Goal: Find specific page/section: Find specific page/section

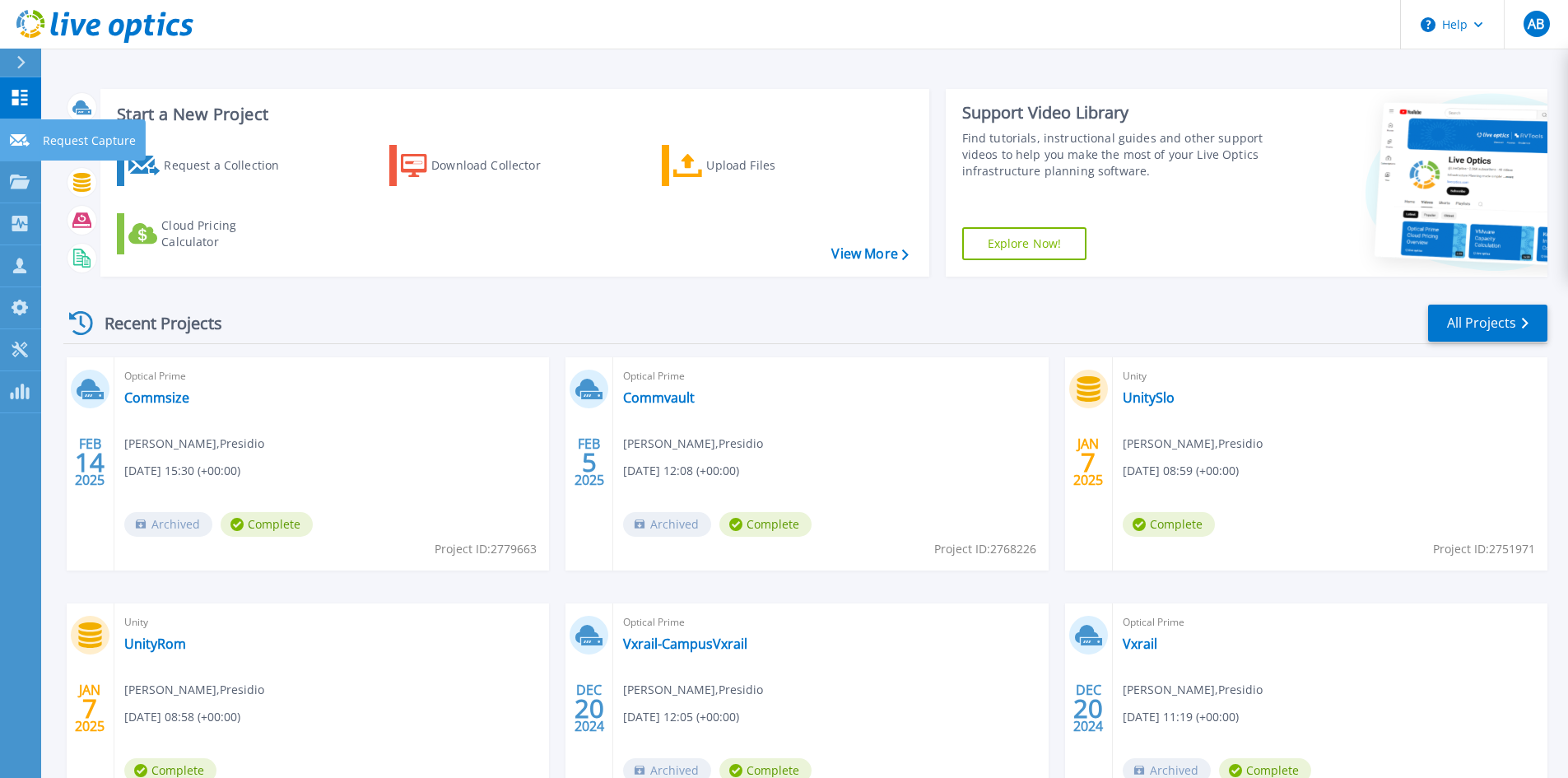
click at [20, 144] on icon at bounding box center [20, 140] width 20 height 12
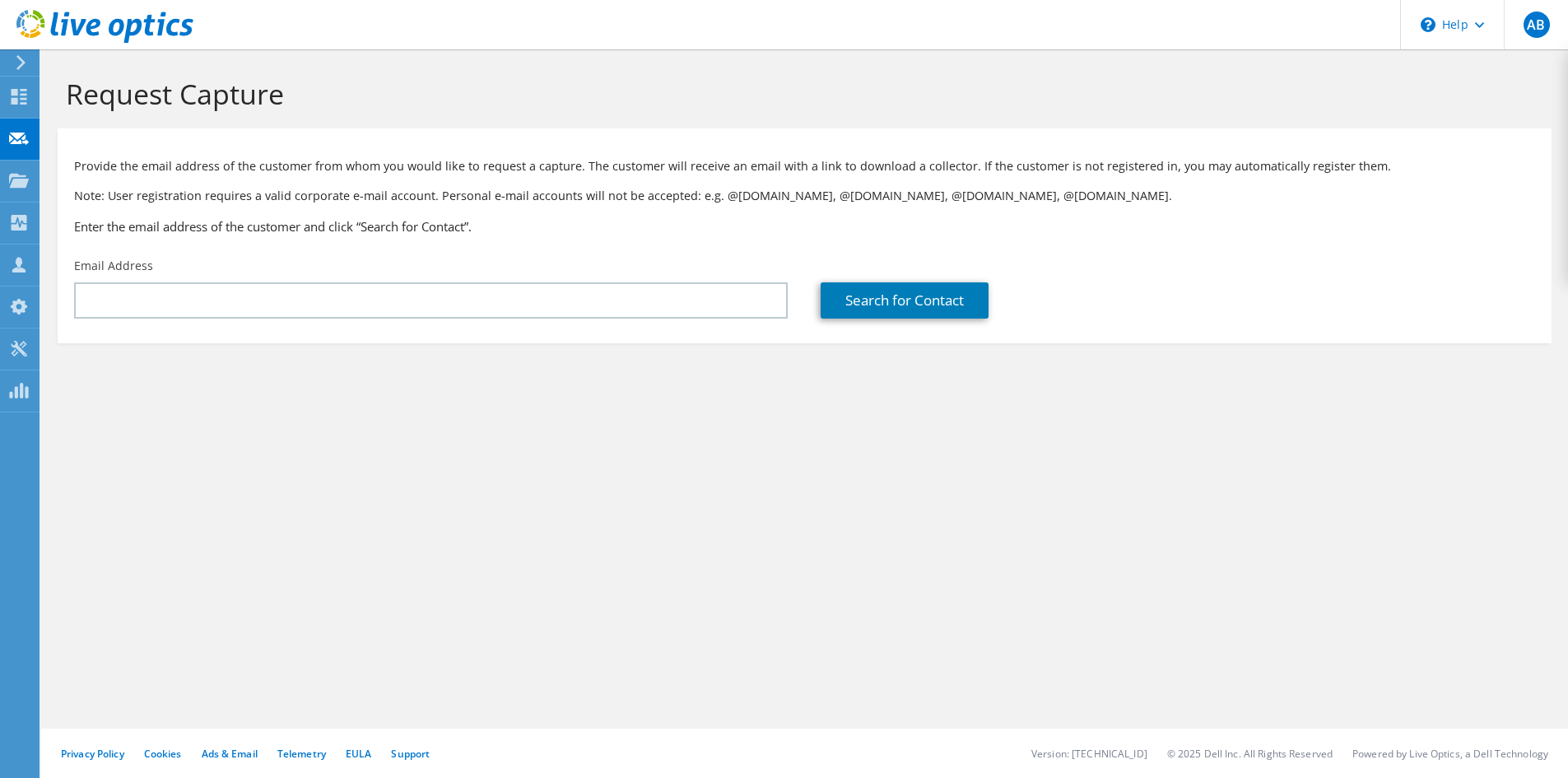
click at [11, 61] on div at bounding box center [18, 62] width 18 height 15
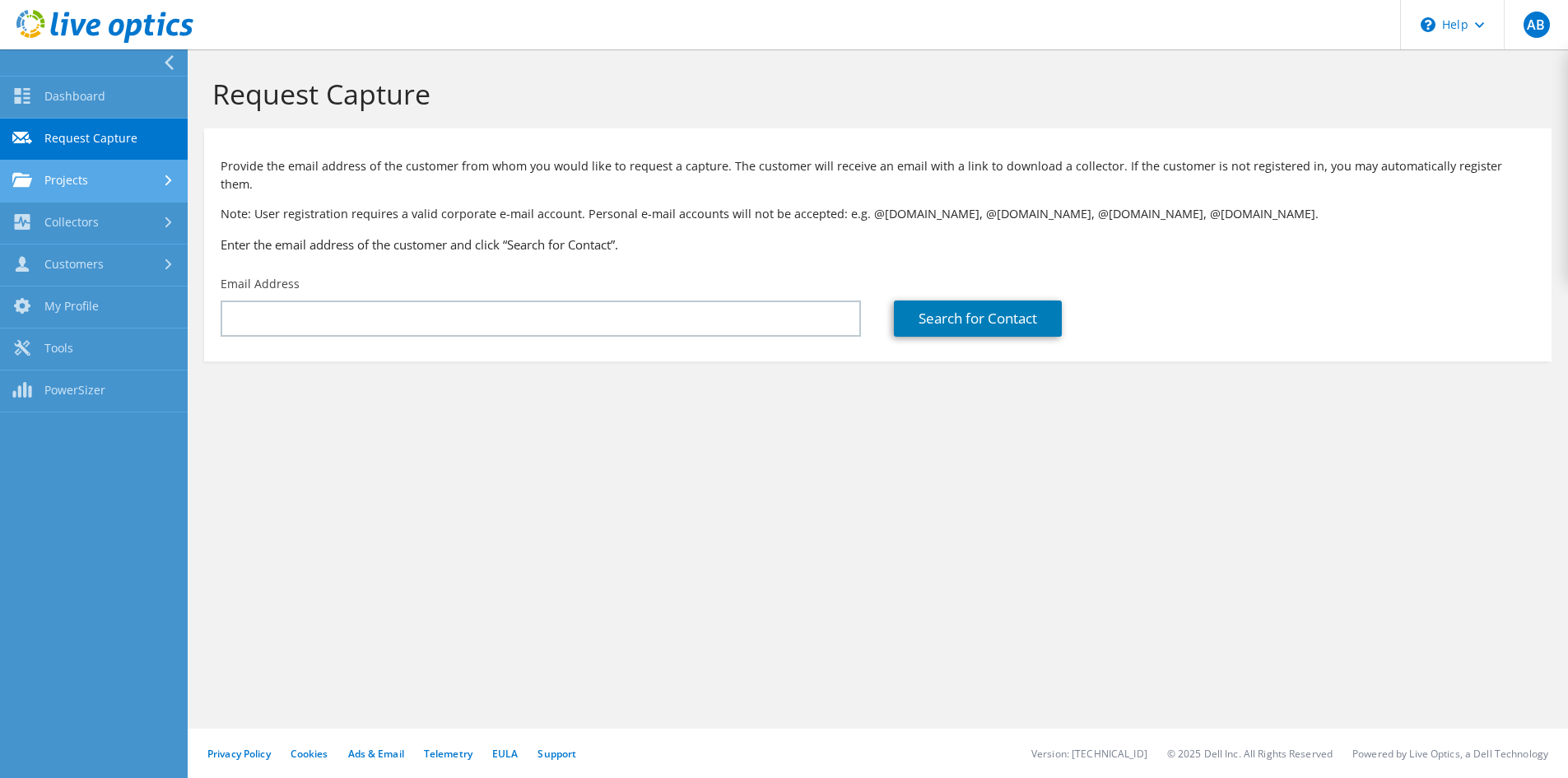
click at [109, 179] on link "Projects" at bounding box center [94, 181] width 188 height 42
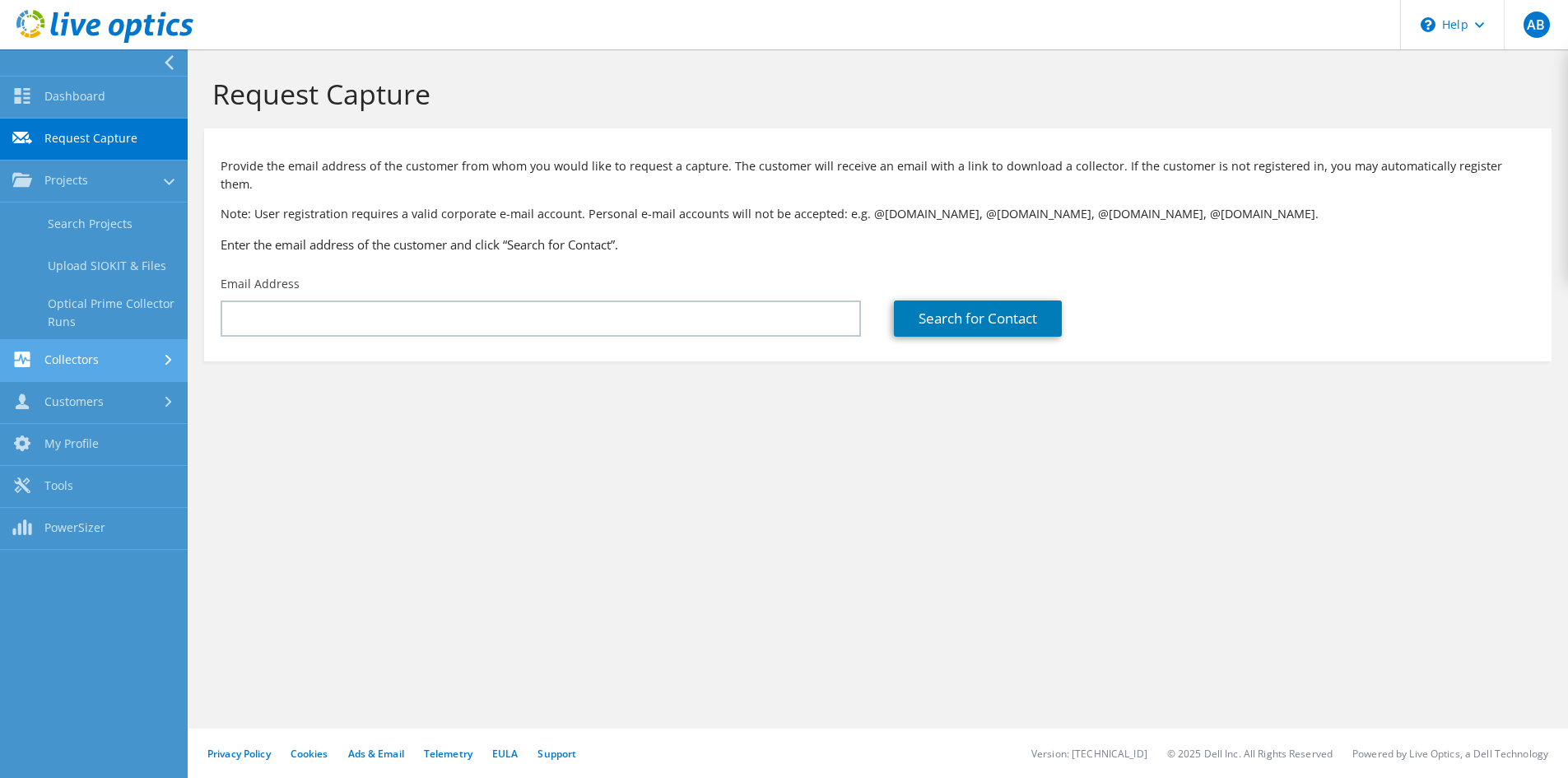
click at [117, 363] on link "Collectors" at bounding box center [94, 361] width 188 height 42
click at [83, 307] on link "Dossier" at bounding box center [94, 307] width 188 height 42
